Goal: Information Seeking & Learning: Check status

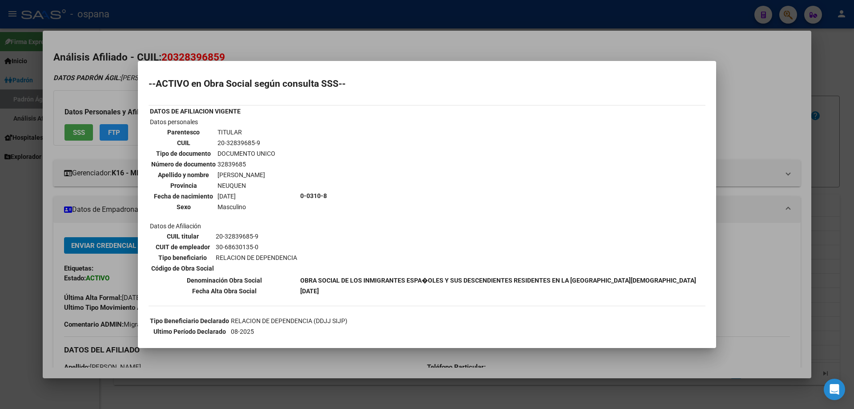
scroll to position [144, 0]
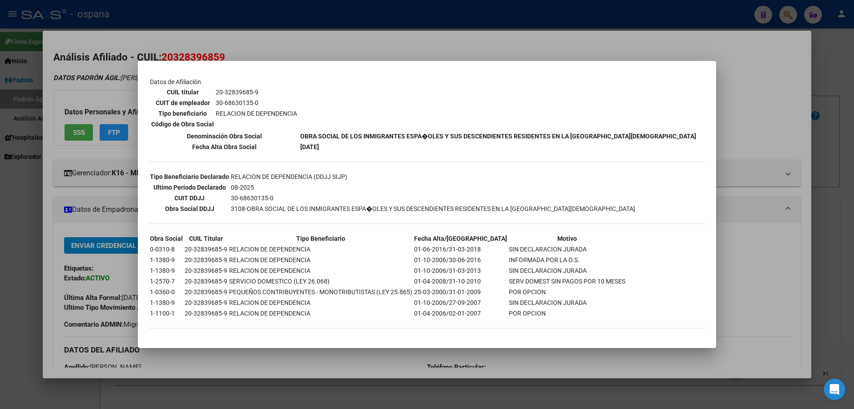
click at [109, 89] on div at bounding box center [427, 204] width 854 height 409
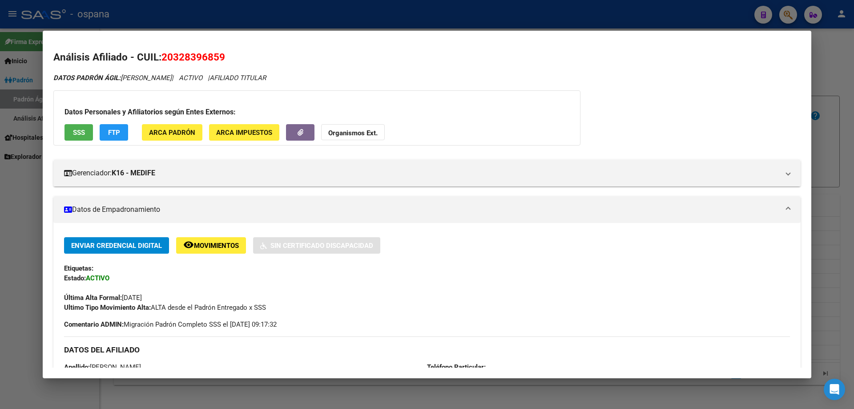
click at [854, 150] on div at bounding box center [427, 204] width 854 height 409
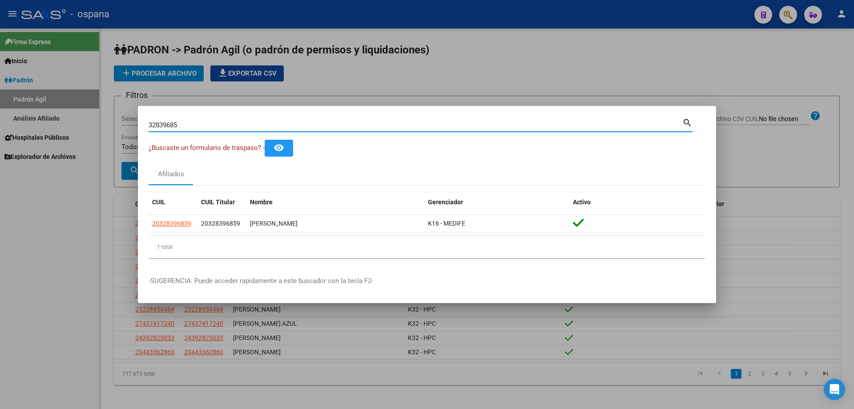
click at [261, 126] on input "32839685" at bounding box center [416, 125] width 534 height 8
click at [162, 130] on div "40016937 Buscar (apellido, dni, cuil, [PERSON_NAME], cuit, obra social)" at bounding box center [416, 124] width 534 height 13
click at [162, 126] on input "40016937" at bounding box center [416, 125] width 534 height 8
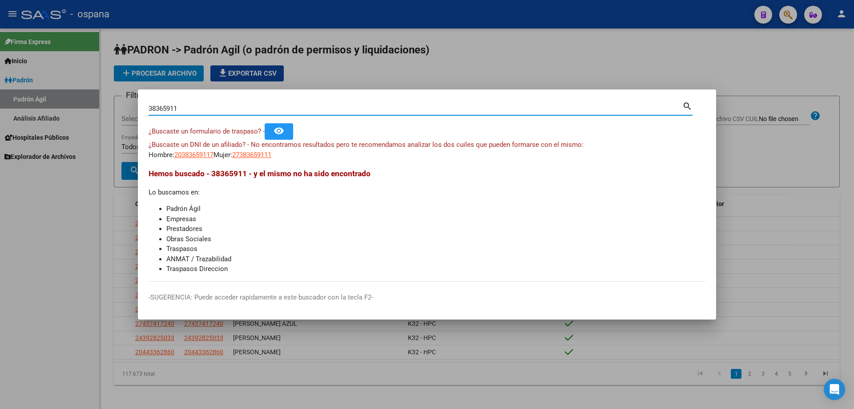
click at [196, 109] on input "38365911" at bounding box center [416, 109] width 534 height 8
type input "49853598"
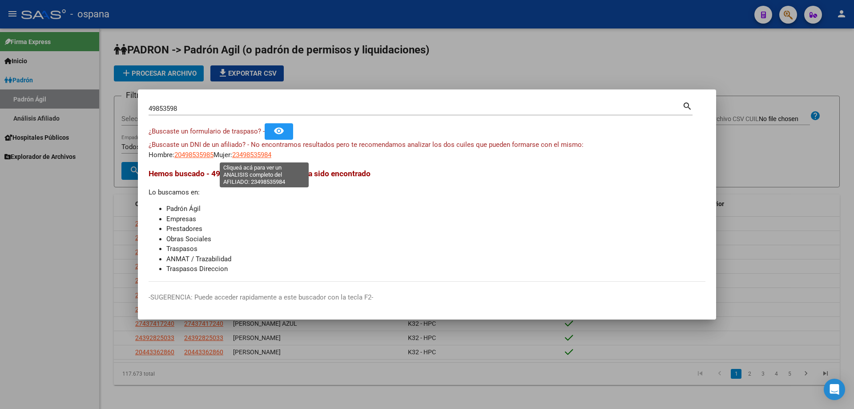
click at [257, 158] on span "23498535984" at bounding box center [251, 155] width 39 height 8
type textarea "23498535984"
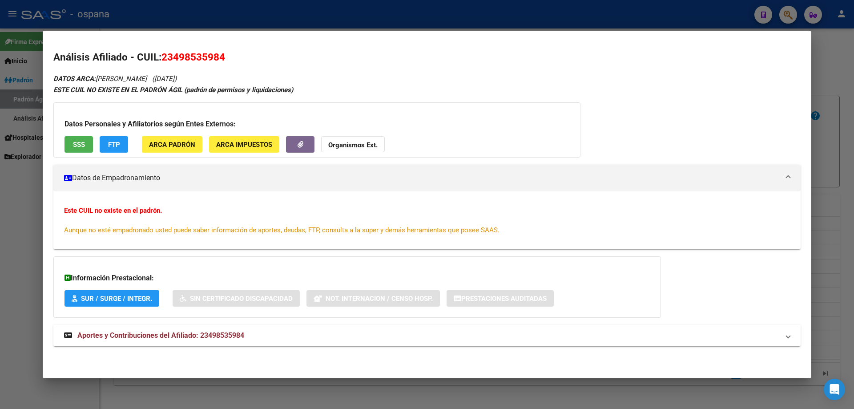
click at [73, 147] on span "SSS" at bounding box center [79, 145] width 12 height 8
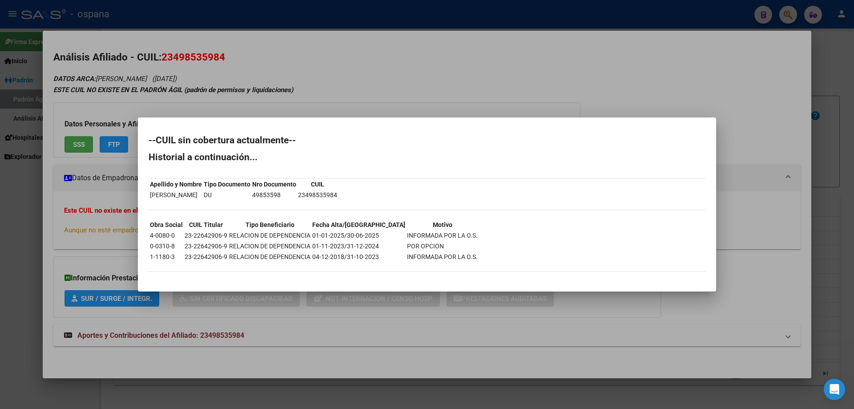
drag, startPoint x: 271, startPoint y: 191, endPoint x: 320, endPoint y: 190, distance: 49.0
click at [320, 190] on table "Apellido y Nombre Tipo Documento Nro Documento CUIL [PERSON_NAME] DU 49853598 2…" at bounding box center [244, 189] width 190 height 22
click at [307, 200] on table "Apellido y Nombre Tipo Documento Nro Documento CUIL [PERSON_NAME] DU 49853598 2…" at bounding box center [244, 189] width 190 height 22
drag, startPoint x: 279, startPoint y: 196, endPoint x: 305, endPoint y: 193, distance: 26.4
click at [297, 193] on td "49853598" at bounding box center [274, 195] width 45 height 10
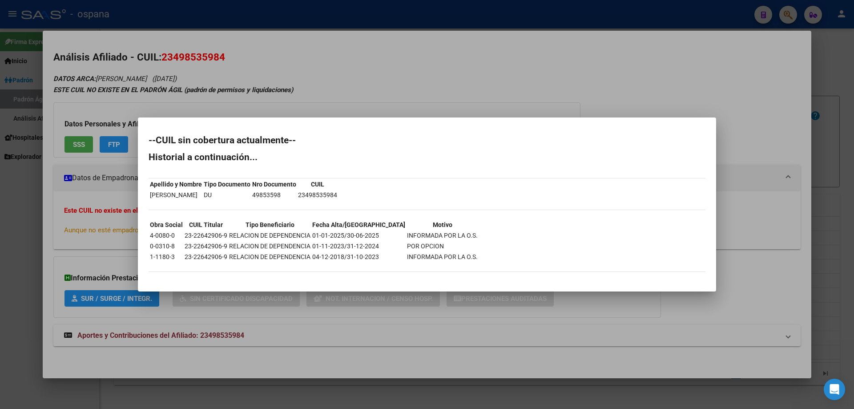
click at [297, 194] on td "49853598" at bounding box center [274, 195] width 45 height 10
click at [854, 225] on div at bounding box center [427, 204] width 854 height 409
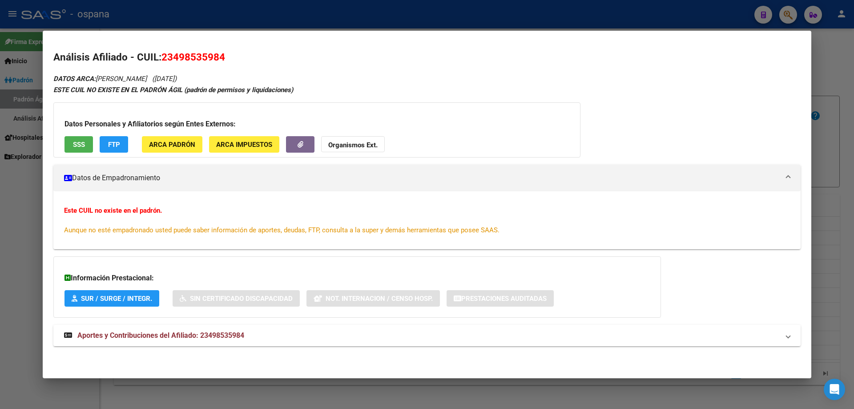
click at [854, 222] on div at bounding box center [427, 204] width 854 height 409
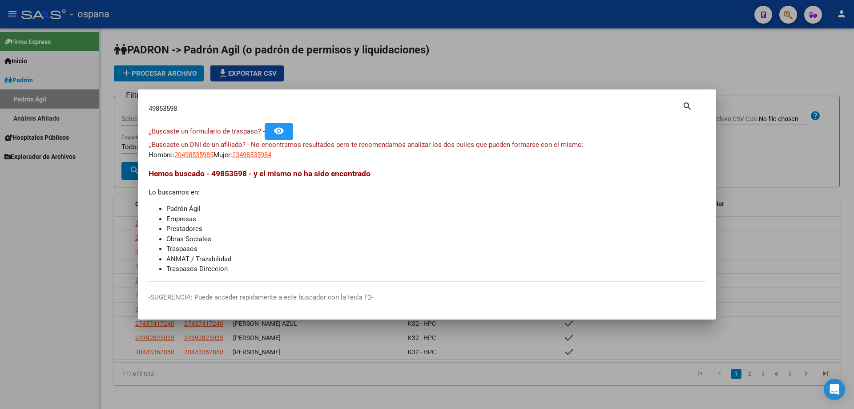
click at [521, 109] on input "49853598" at bounding box center [416, 109] width 534 height 8
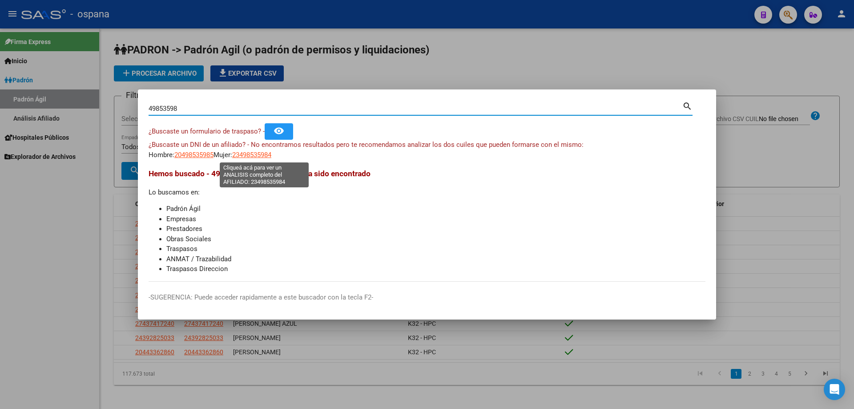
click at [271, 156] on span "23498535984" at bounding box center [251, 155] width 39 height 8
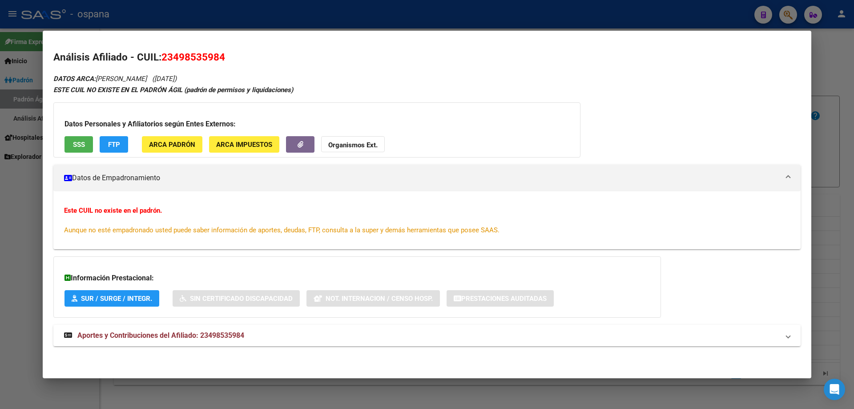
click at [77, 144] on span "SSS" at bounding box center [79, 145] width 12 height 8
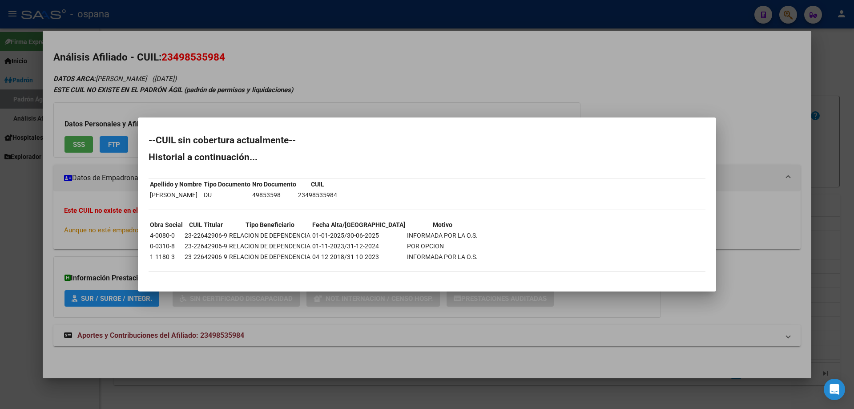
click at [854, 290] on div at bounding box center [427, 204] width 854 height 409
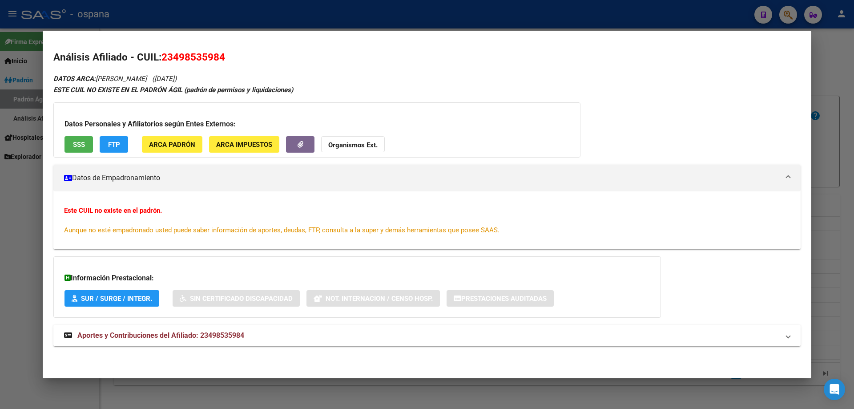
click at [854, 176] on div at bounding box center [427, 204] width 854 height 409
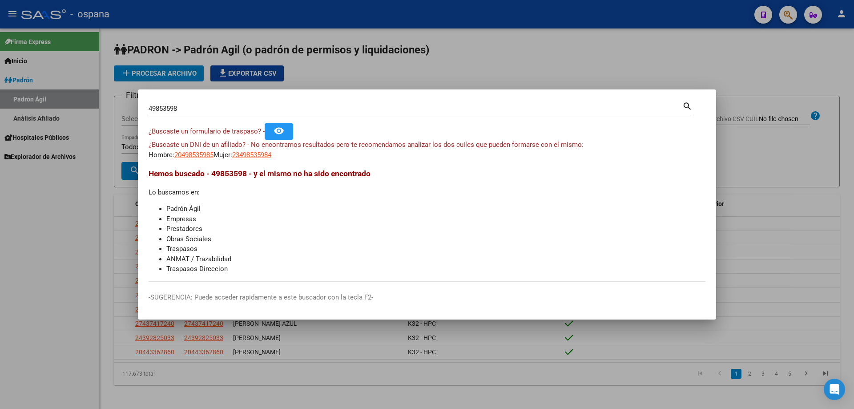
click at [235, 113] on div "49853598 Buscar (apellido, dni, [PERSON_NAME], [PERSON_NAME], cuit, obra social)" at bounding box center [416, 108] width 534 height 13
drag, startPoint x: 235, startPoint y: 113, endPoint x: 230, endPoint y: 107, distance: 7.3
click at [235, 113] on div "49853598 Buscar (apellido, dni, [PERSON_NAME], [PERSON_NAME], cuit, obra social)" at bounding box center [416, 108] width 534 height 13
click at [230, 107] on input "49853598" at bounding box center [416, 109] width 534 height 8
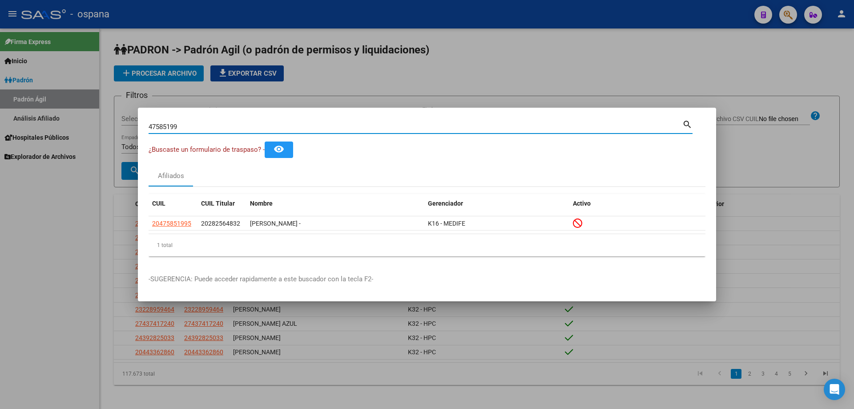
click at [400, 119] on div "47585199 Buscar (apellido, dni, [PERSON_NAME], nro traspaso, cuit, obra social)…" at bounding box center [421, 125] width 544 height 15
click at [407, 125] on input "47585199" at bounding box center [416, 127] width 534 height 8
click at [423, 132] on div "47585199 Buscar (apellido, dni, [PERSON_NAME], [PERSON_NAME], cuit, obra social)" at bounding box center [416, 126] width 534 height 13
click at [423, 126] on input "47585199" at bounding box center [416, 127] width 534 height 8
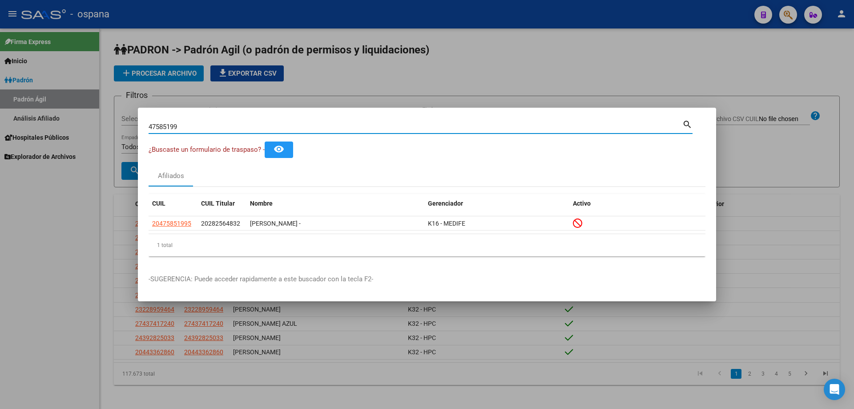
click at [423, 126] on input "47585199" at bounding box center [416, 127] width 534 height 8
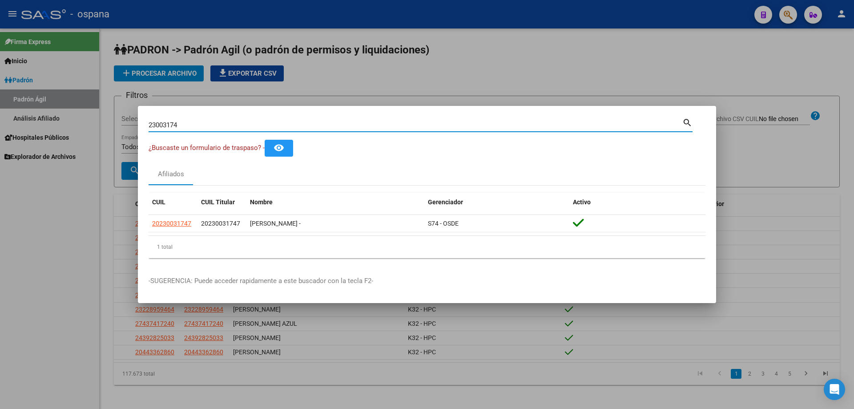
click at [433, 132] on div "23003174 Buscar (apellido, dni, [PERSON_NAME], nro traspaso, cuit, obra social)…" at bounding box center [421, 129] width 544 height 24
click at [426, 126] on input "23003174" at bounding box center [416, 125] width 534 height 8
click at [194, 125] on input "35050083" at bounding box center [416, 125] width 534 height 8
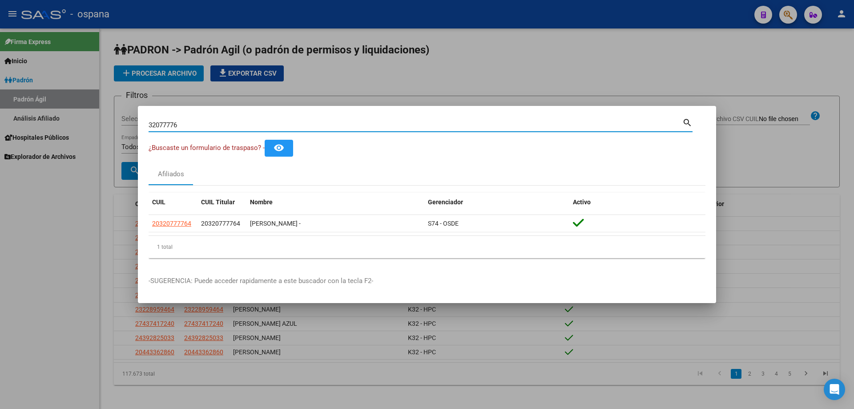
click at [196, 125] on input "32077776" at bounding box center [416, 125] width 534 height 8
click at [219, 124] on input "23008903" at bounding box center [416, 125] width 534 height 8
click at [216, 124] on input "23008903" at bounding box center [416, 125] width 534 height 8
click at [173, 126] on input "46955293" at bounding box center [416, 125] width 534 height 8
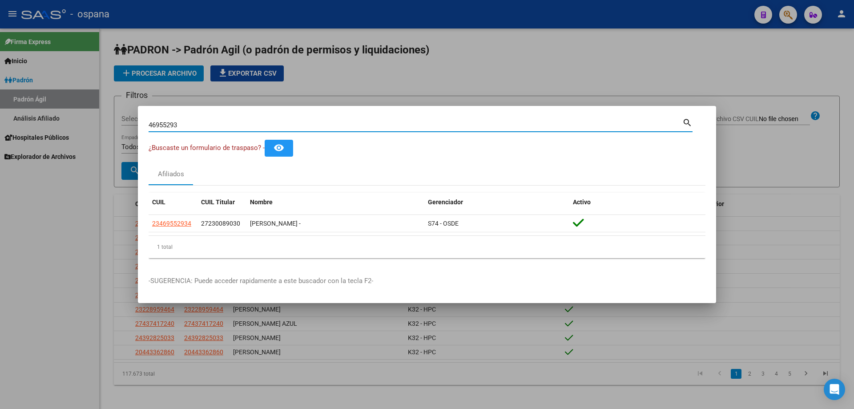
click at [173, 126] on input "46955293" at bounding box center [416, 125] width 534 height 8
type input "46839907"
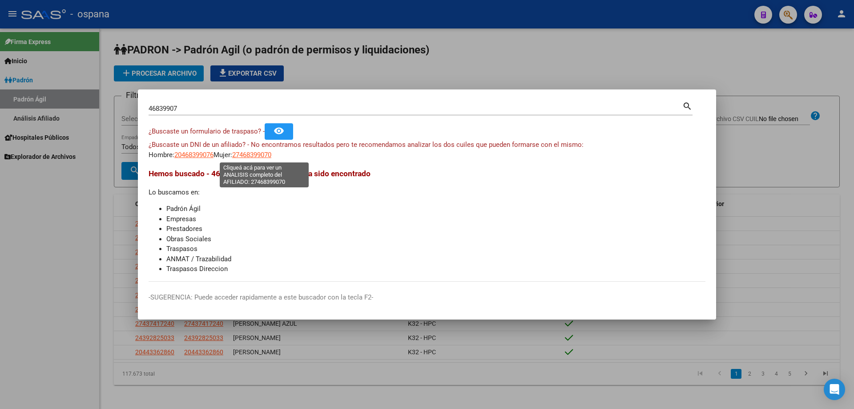
click at [271, 153] on span "27468399070" at bounding box center [251, 155] width 39 height 8
type textarea "27468399070"
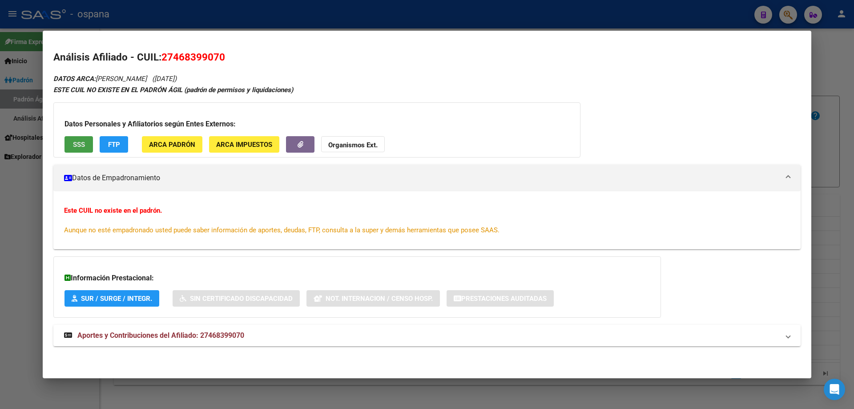
click at [84, 142] on span "SSS" at bounding box center [79, 145] width 12 height 8
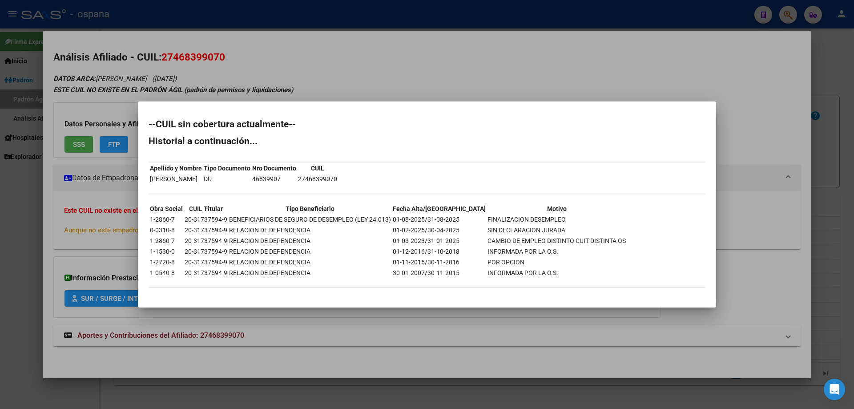
drag, startPoint x: 163, startPoint y: 229, endPoint x: 557, endPoint y: 239, distance: 393.6
click at [557, 239] on tbody "Obra Social CUIL Titular Tipo Beneficiario Fecha Alta/Baja Motivo 1-2860-7 20-3…" at bounding box center [388, 241] width 477 height 74
click at [498, 174] on div "--CUIL sin cobertura actualmente-- Historial a continuación... Apellido y Nombr…" at bounding box center [427, 208] width 557 height 177
click at [854, 136] on div at bounding box center [427, 204] width 854 height 409
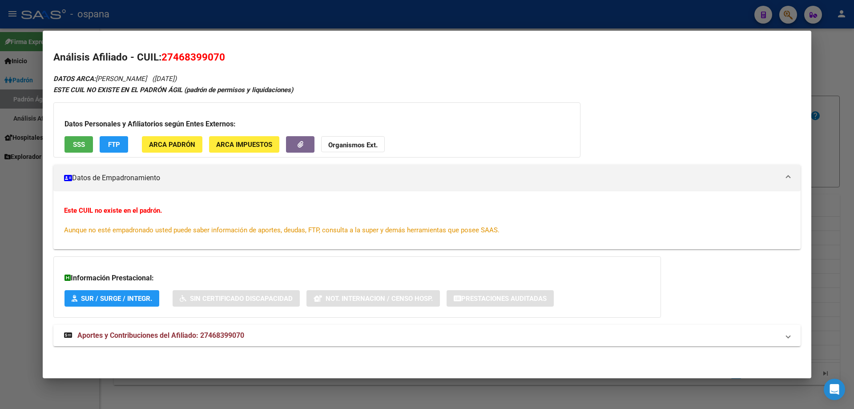
click at [854, 136] on div at bounding box center [427, 204] width 854 height 409
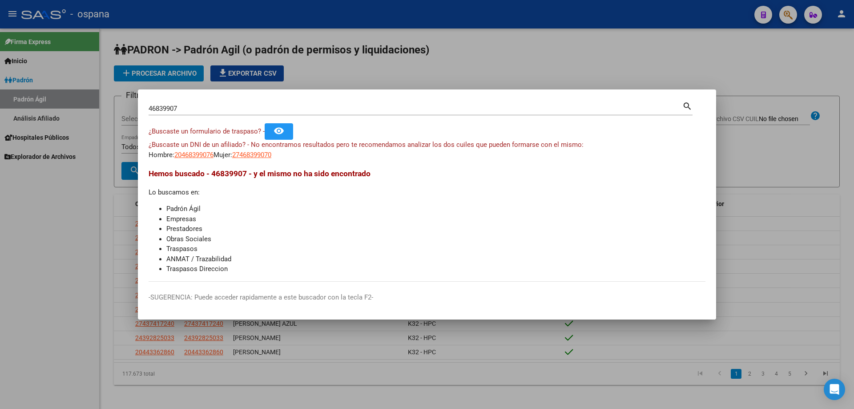
click at [642, 111] on input "46839907" at bounding box center [416, 109] width 534 height 8
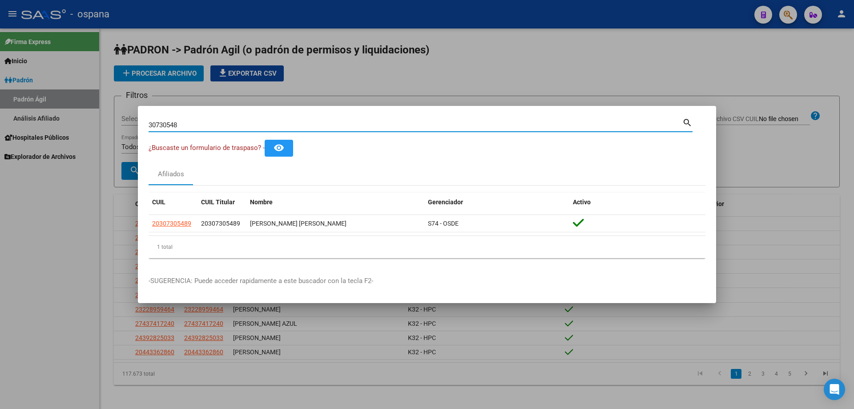
click at [230, 125] on input "30730548" at bounding box center [416, 125] width 534 height 8
type input "40670235"
click at [160, 126] on input "40670235" at bounding box center [416, 125] width 534 height 8
